Goal: Task Accomplishment & Management: Manage account settings

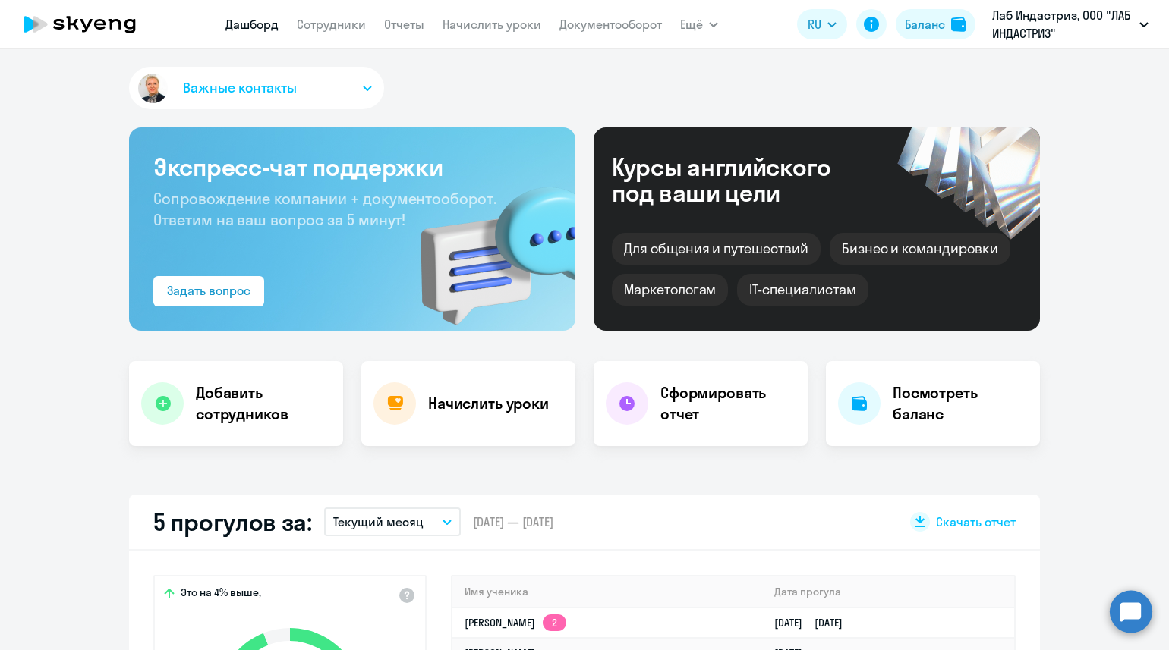
select select "30"
click at [359, 20] on link "Сотрудники" at bounding box center [331, 24] width 69 height 15
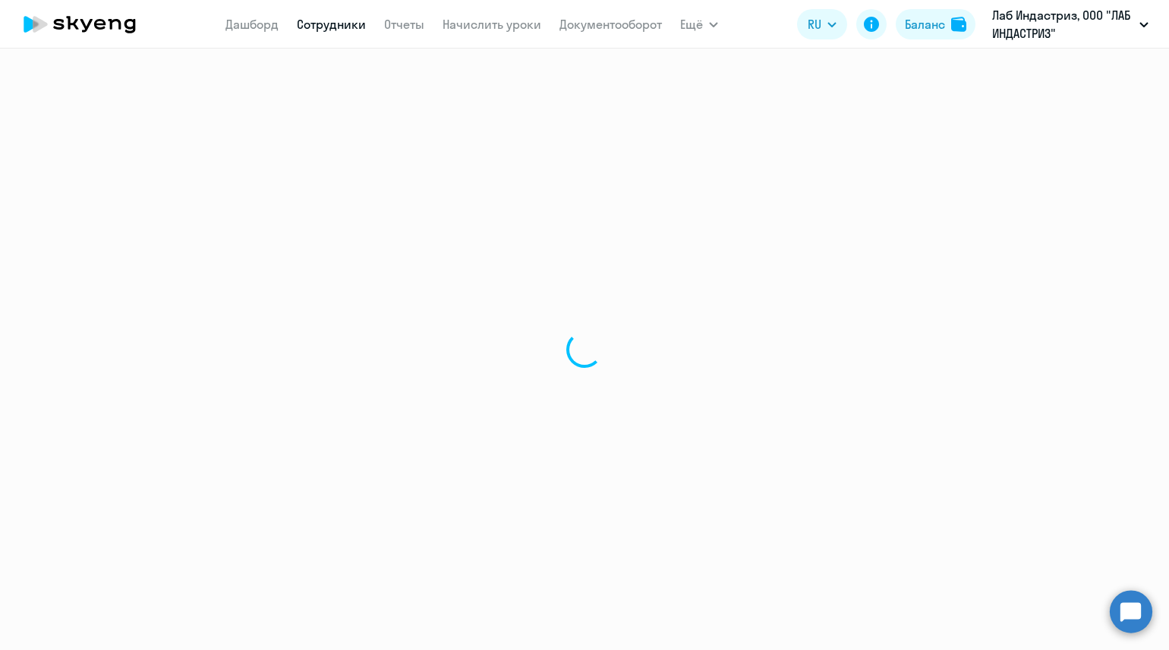
select select "30"
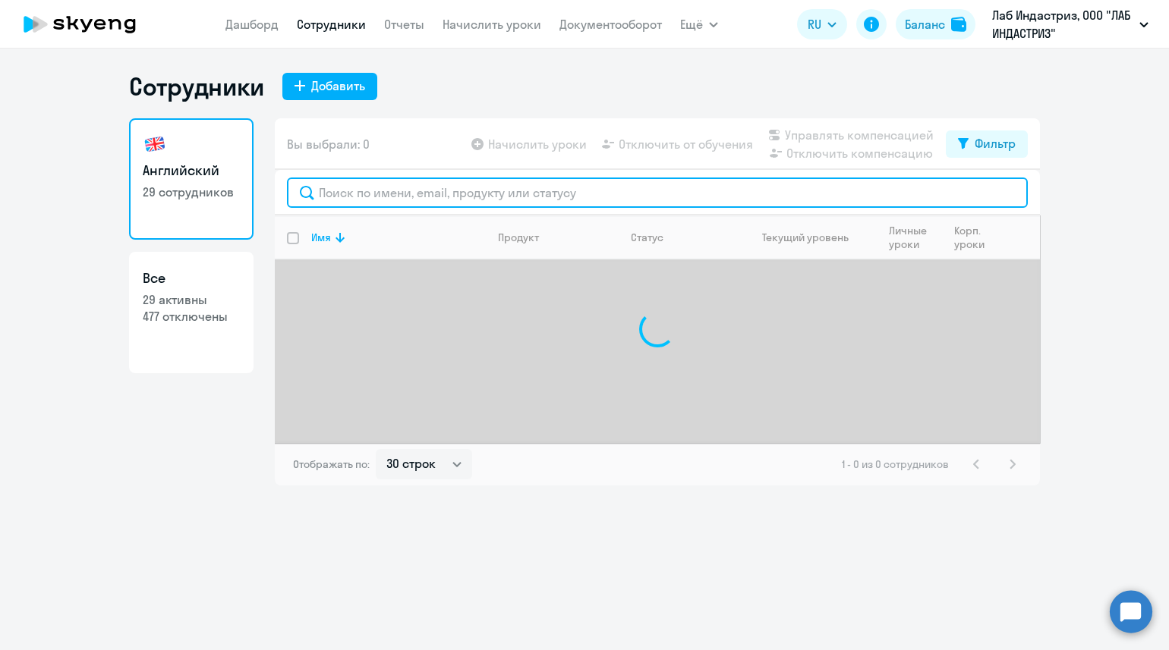
click at [376, 195] on input "text" at bounding box center [657, 193] width 741 height 30
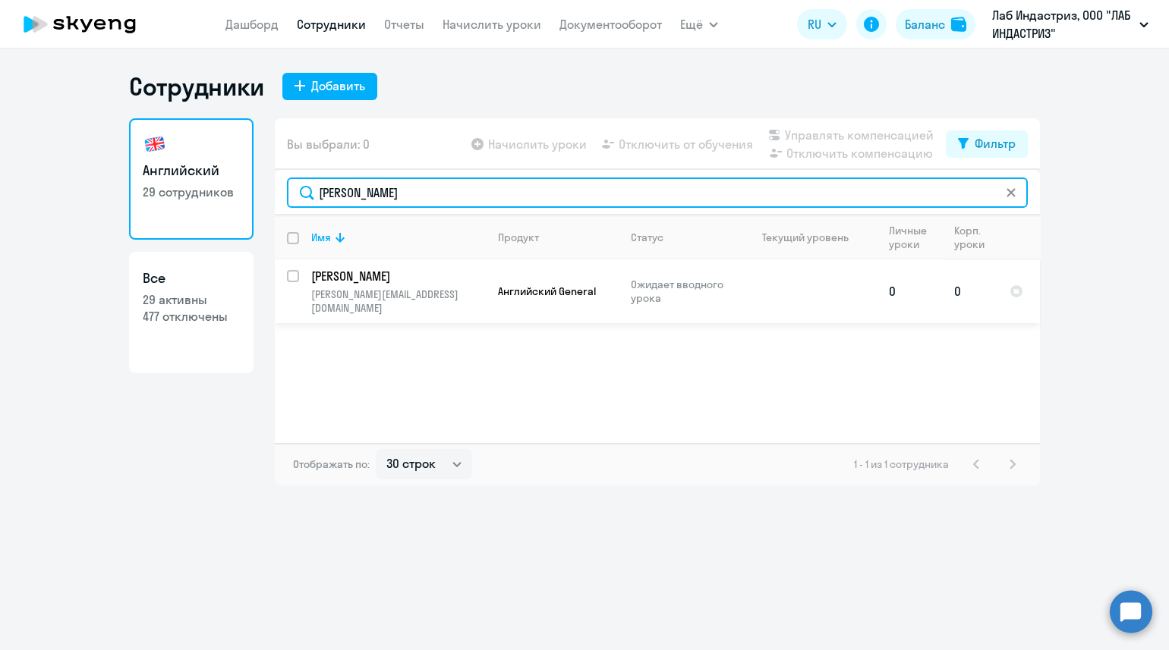
type input "[PERSON_NAME]"
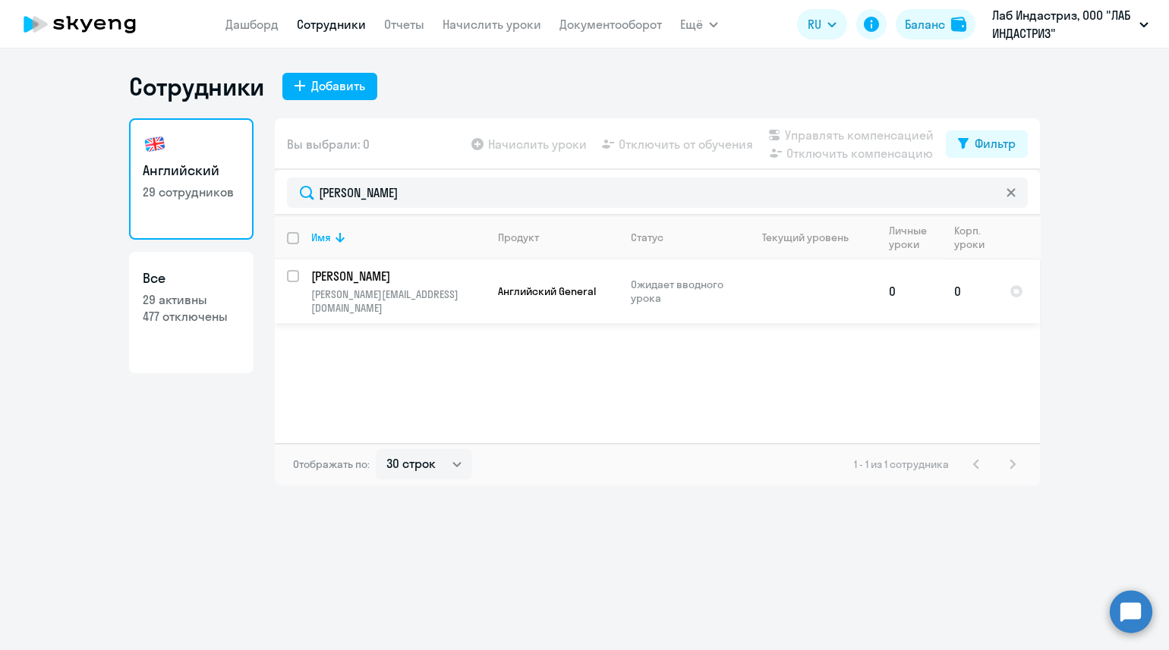
click at [337, 288] on p "[PERSON_NAME][EMAIL_ADDRESS][DOMAIN_NAME]" at bounding box center [398, 301] width 174 height 27
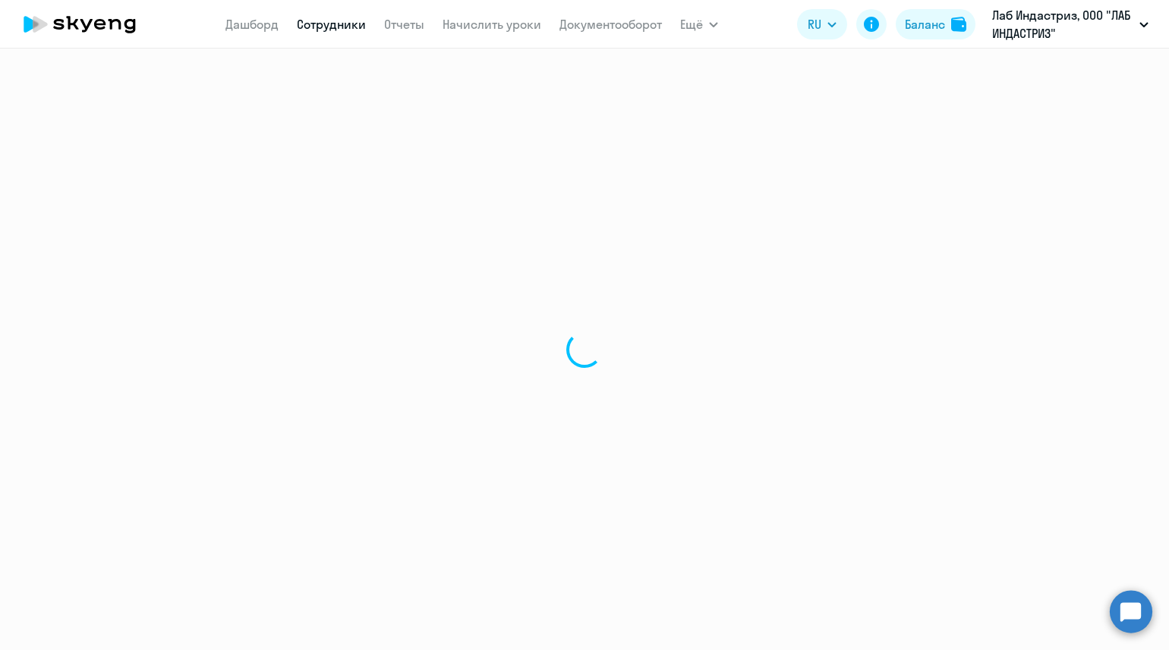
select select "english"
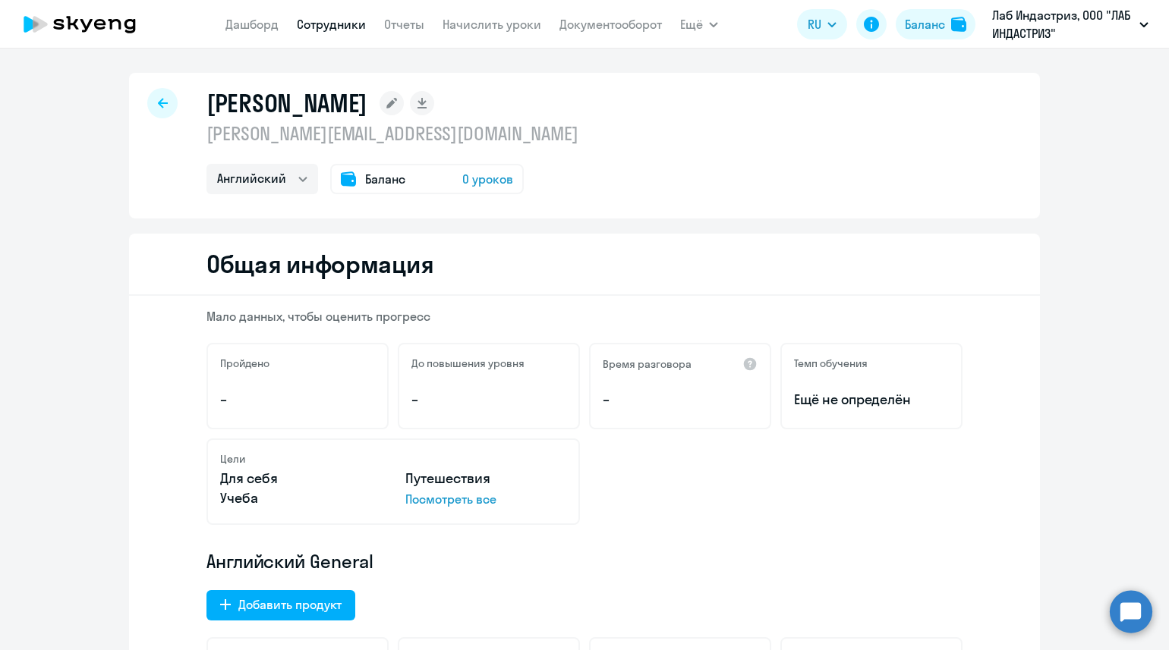
click at [438, 175] on div "Баланс 0 уроков" at bounding box center [426, 179] width 193 height 30
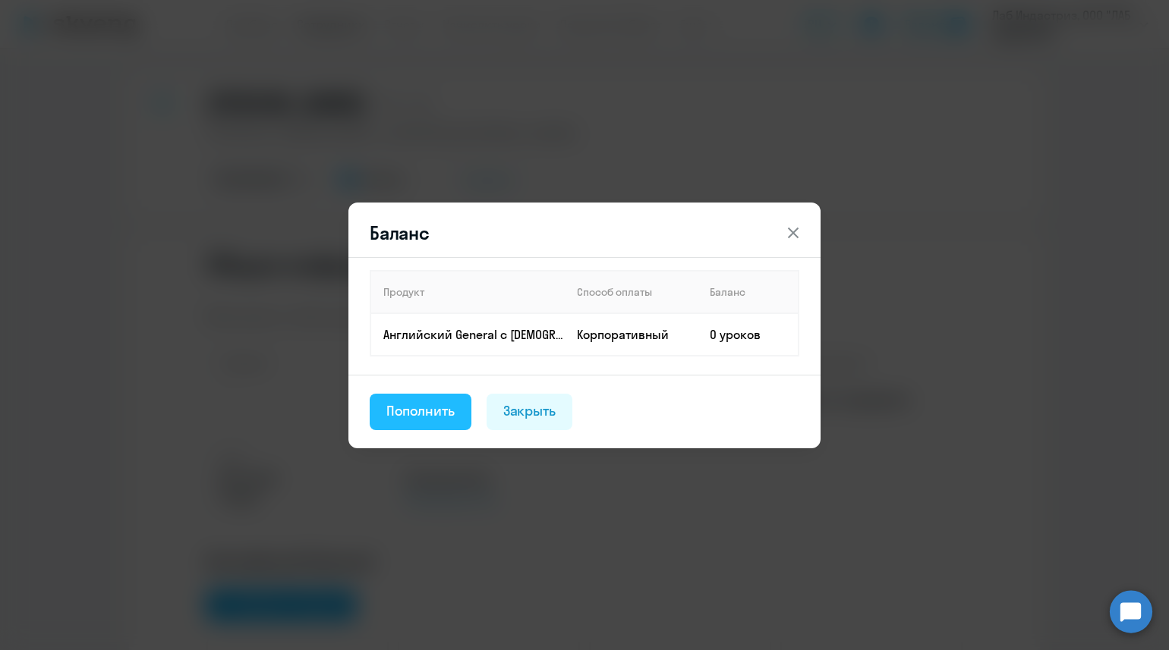
click at [439, 415] on div "Пополнить" at bounding box center [420, 411] width 68 height 20
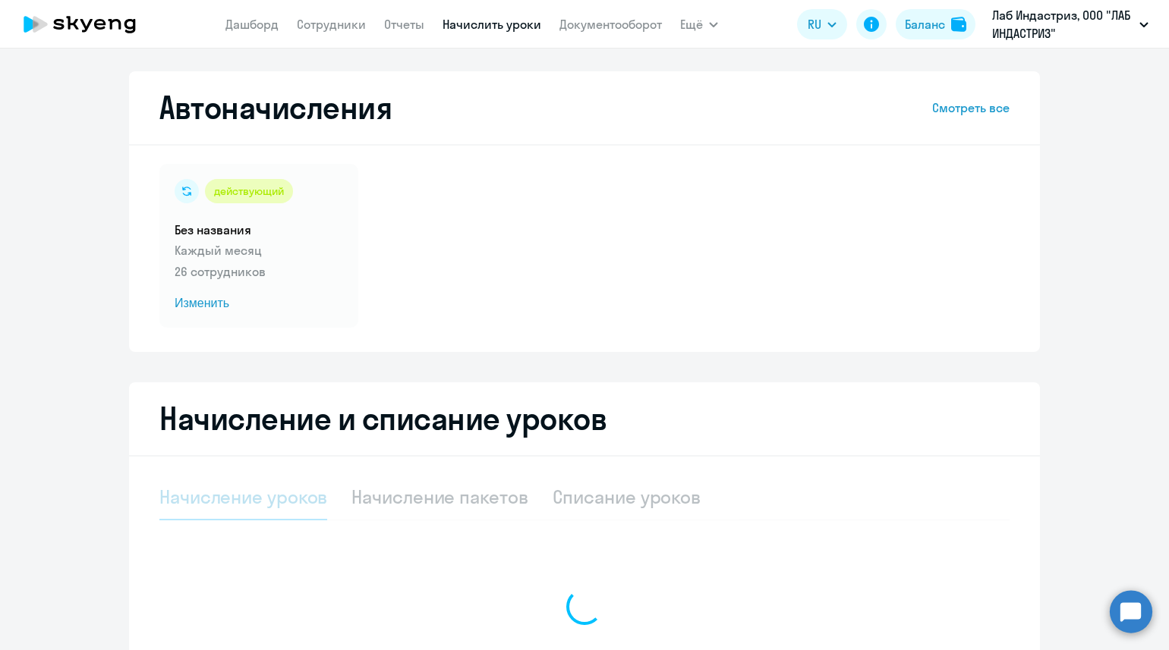
select select "10"
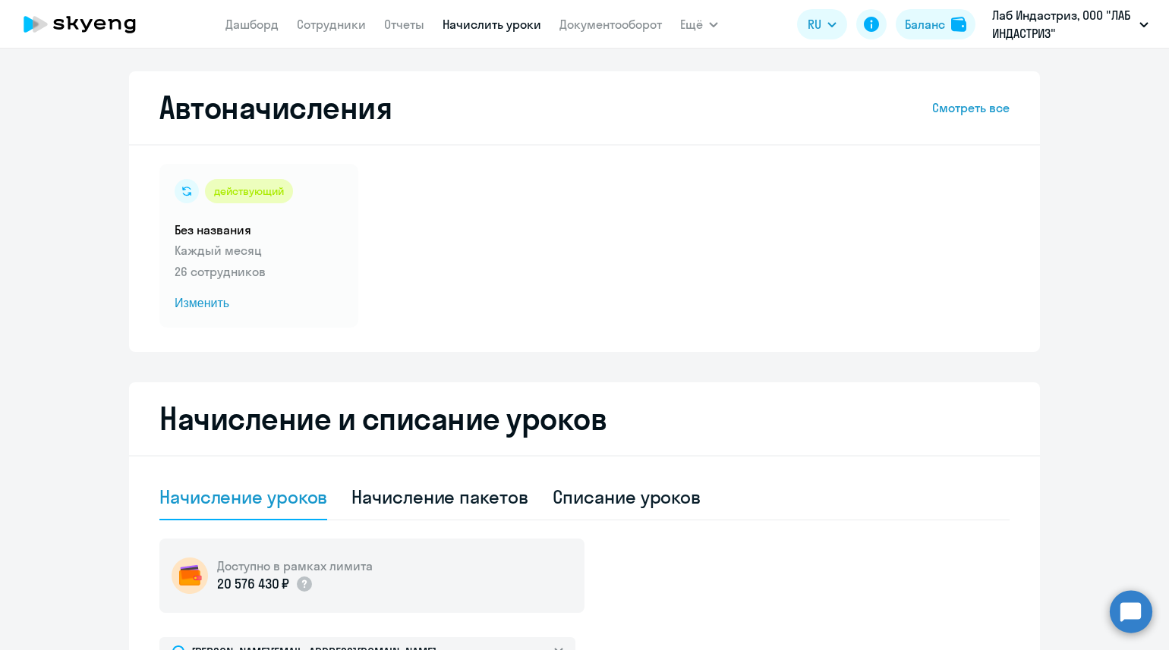
scroll to position [189, 0]
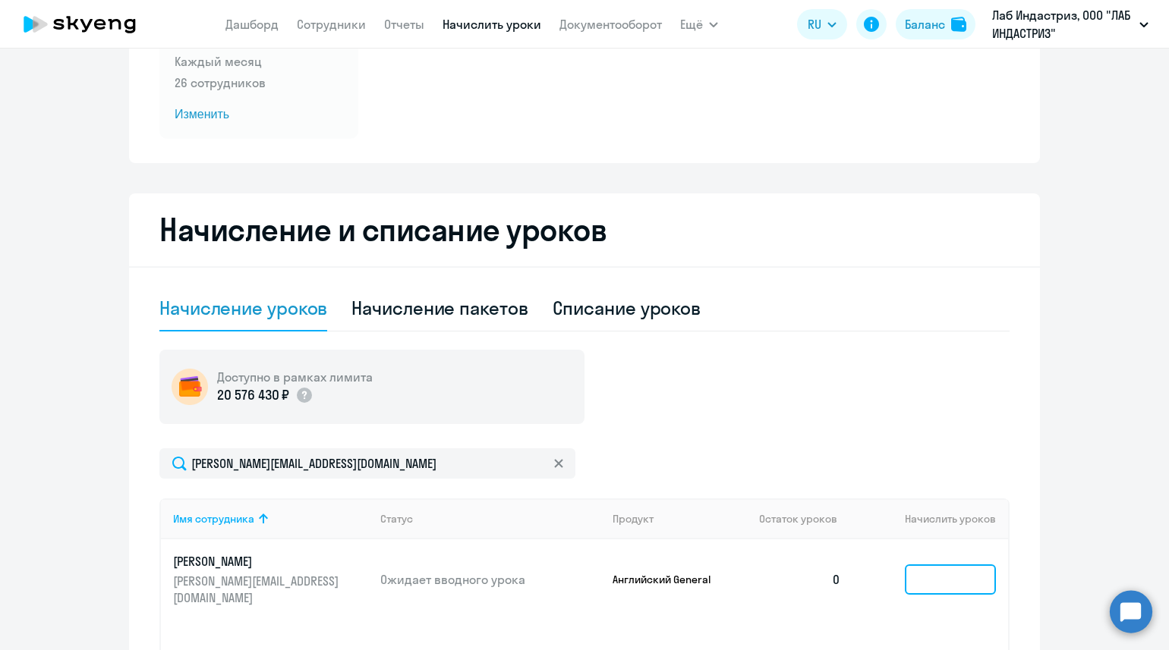
click at [948, 582] on input at bounding box center [949, 580] width 91 height 30
type input "8"
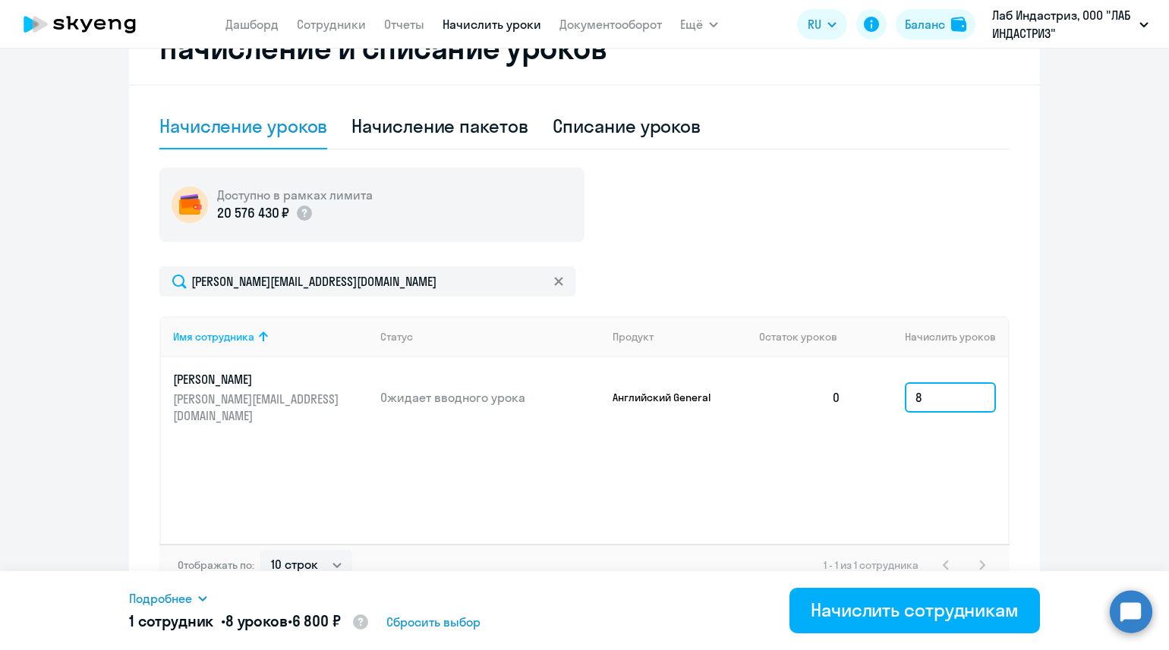
scroll to position [379, 0]
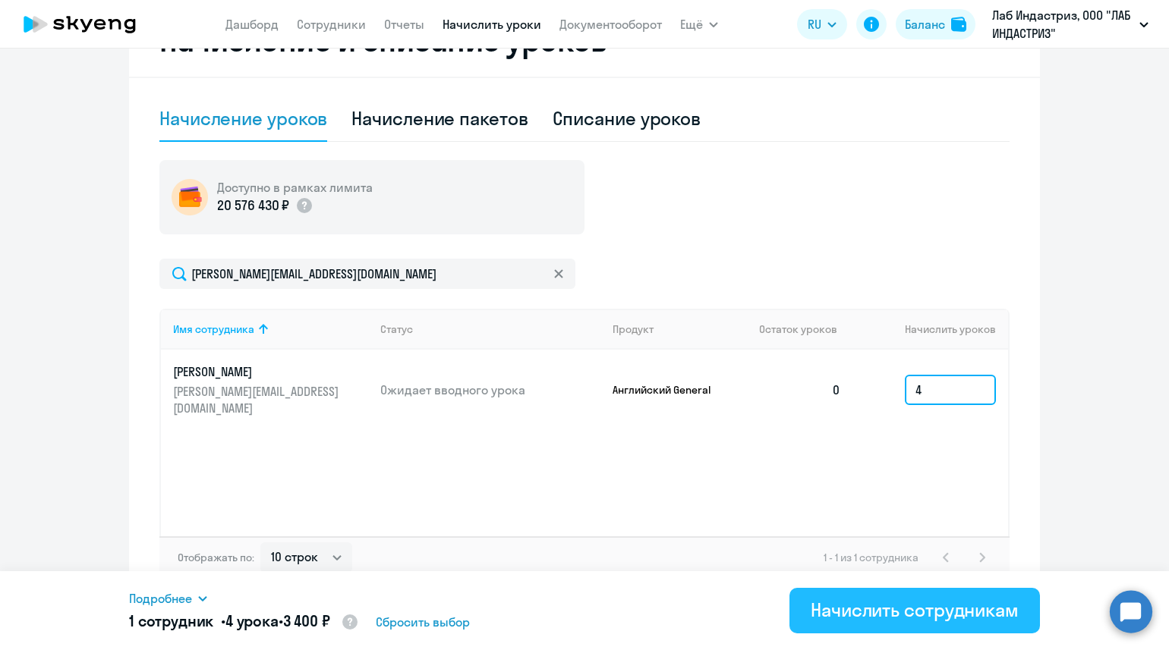
type input "4"
click at [931, 612] on div "Начислить сотрудникам" at bounding box center [914, 610] width 208 height 24
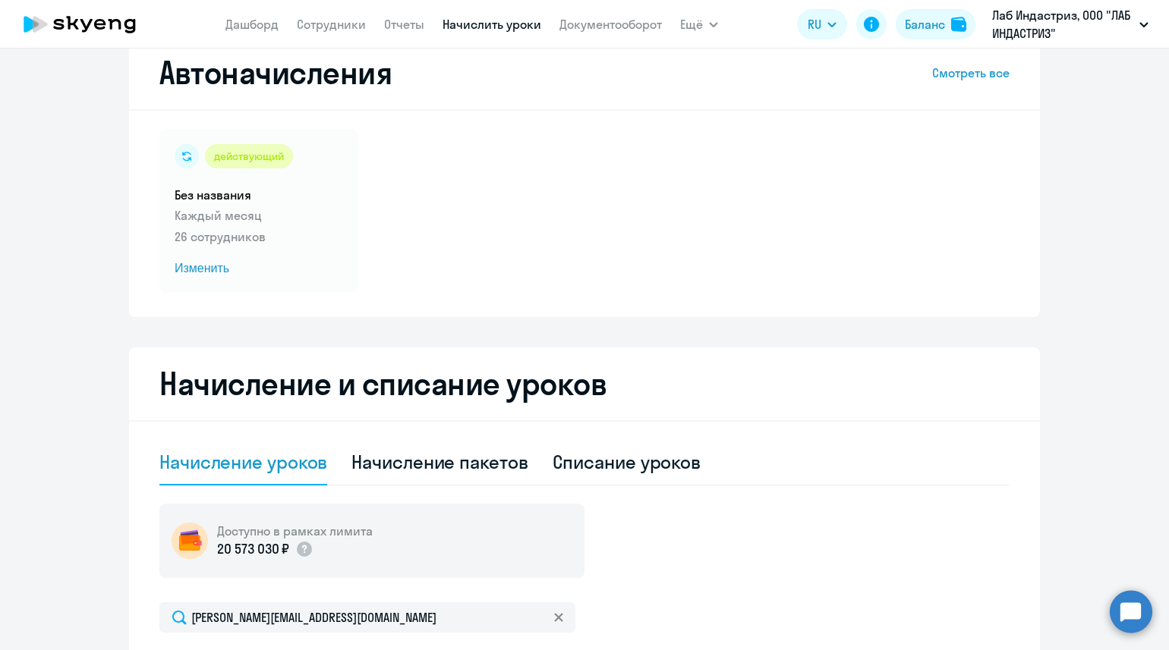
scroll to position [0, 0]
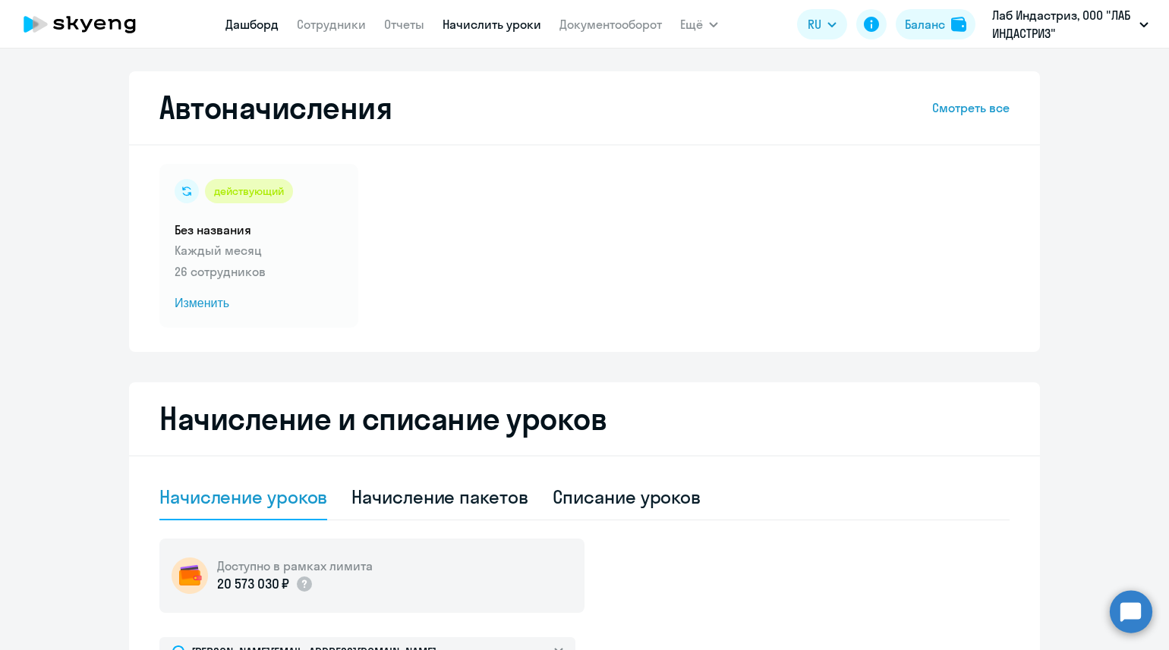
click at [249, 29] on link "Дашборд" at bounding box center [251, 24] width 53 height 15
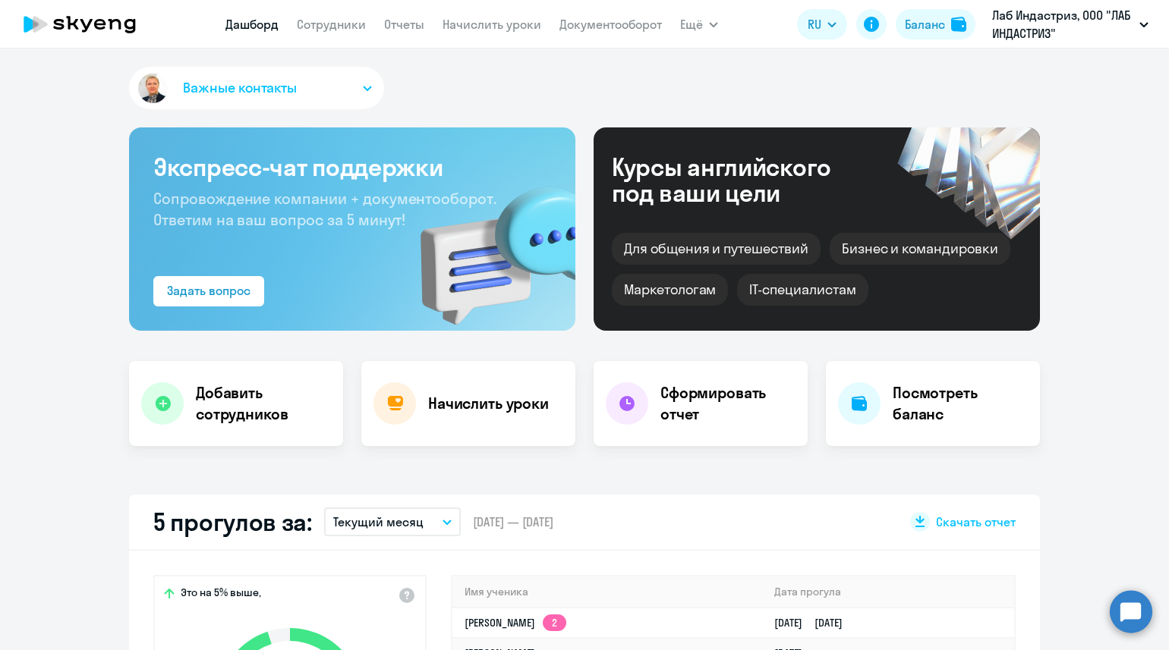
scroll to position [189, 0]
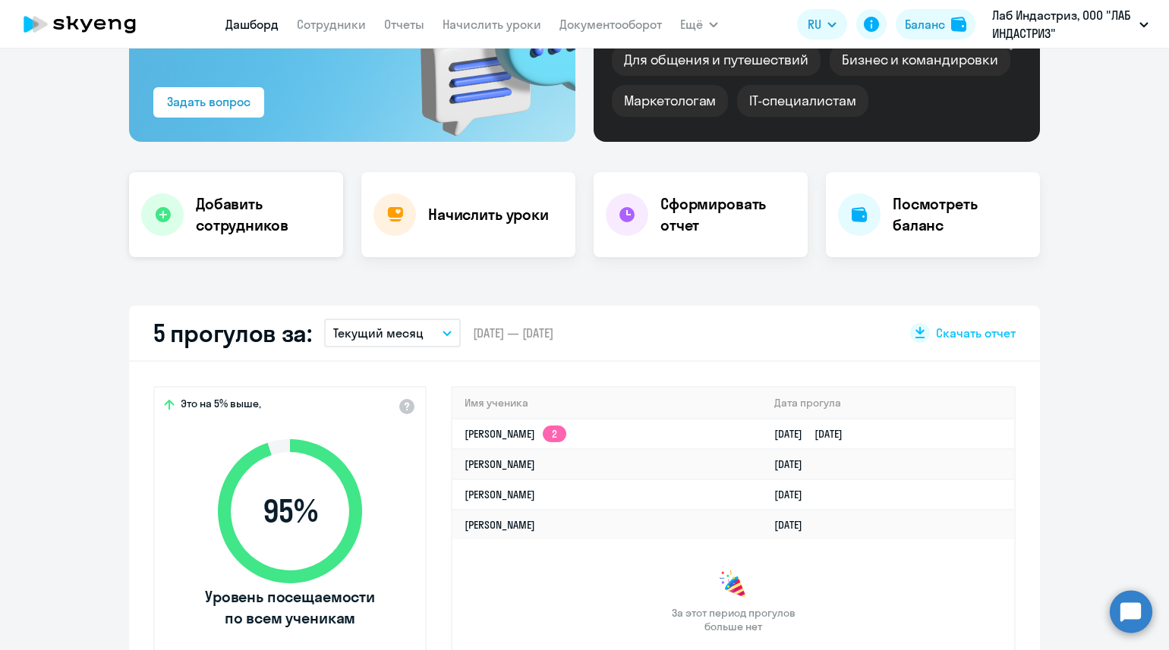
select select "30"
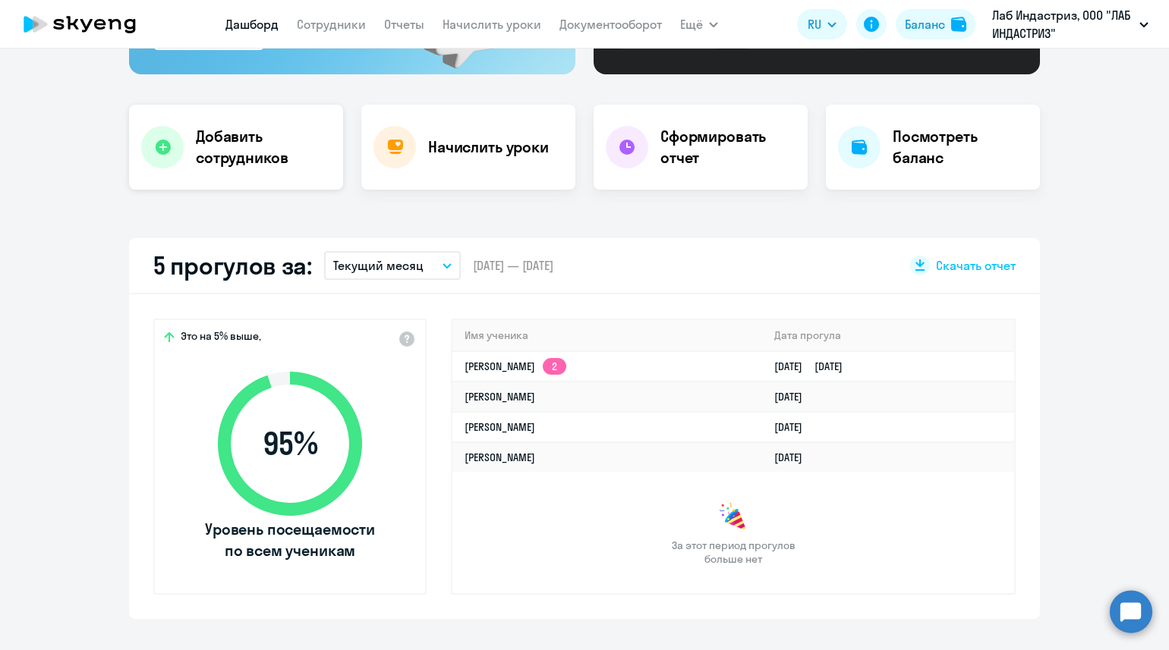
scroll to position [285, 0]
